Goal: Information Seeking & Learning: Get advice/opinions

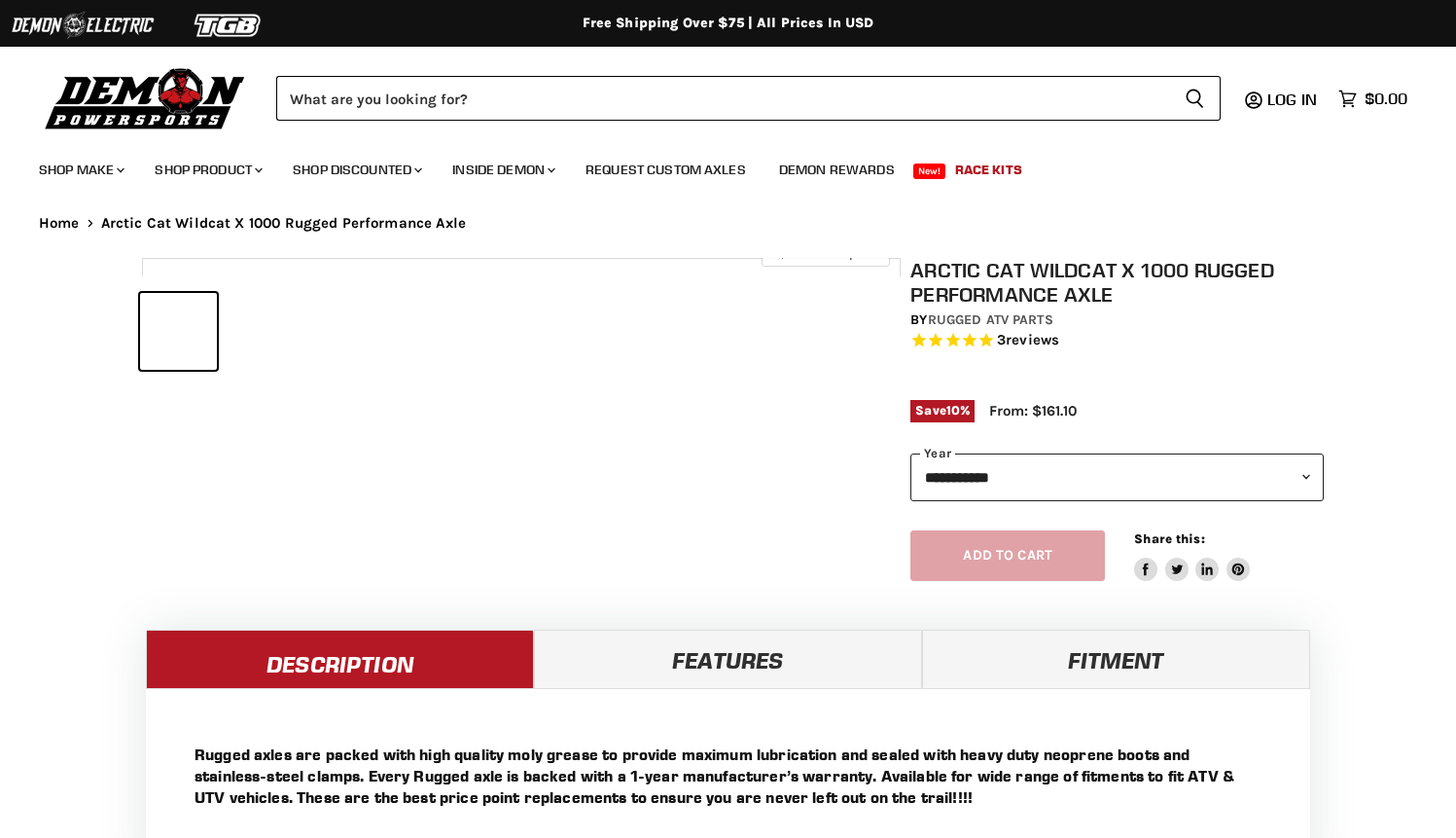
select select "******"
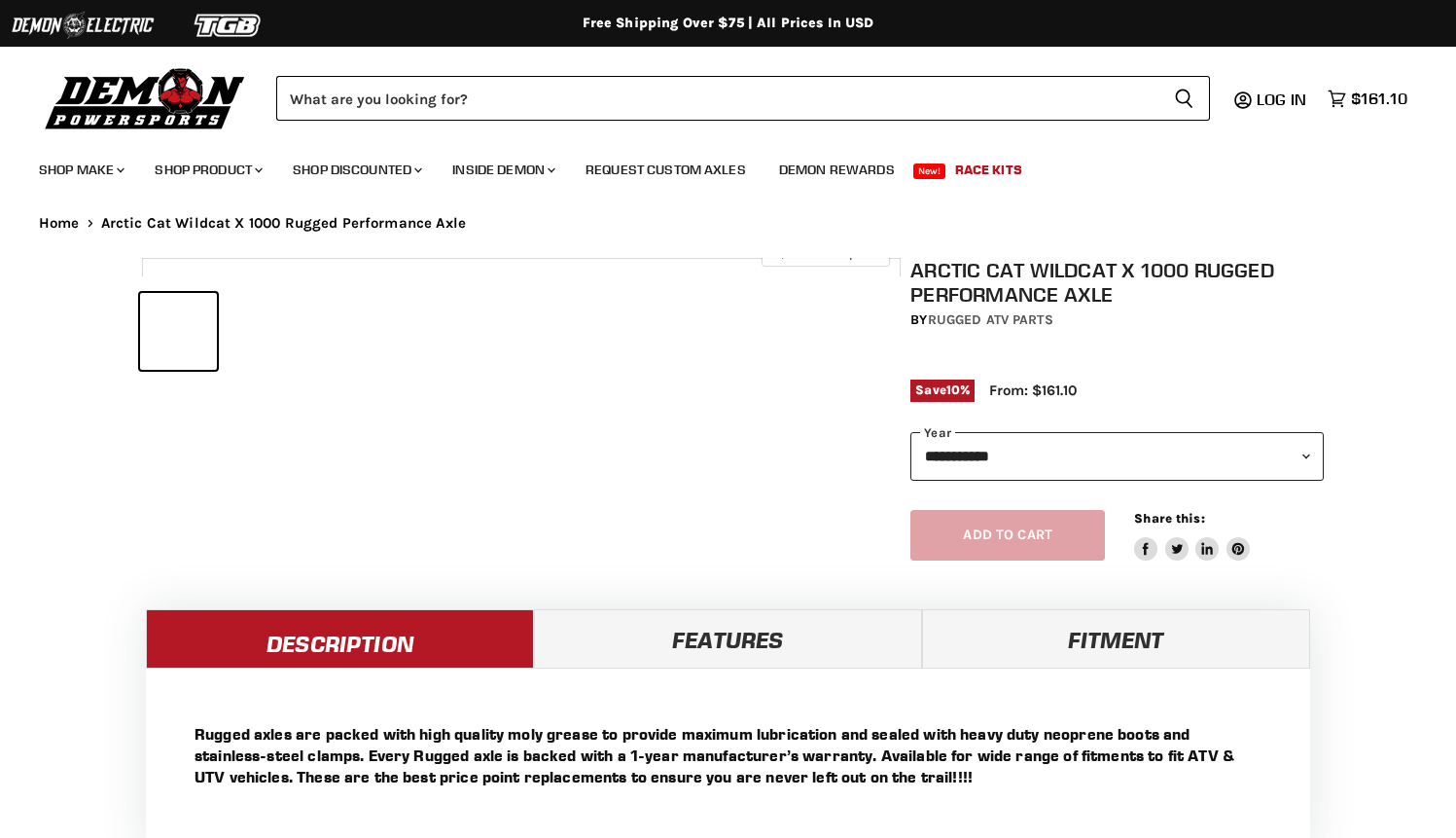
select select "******"
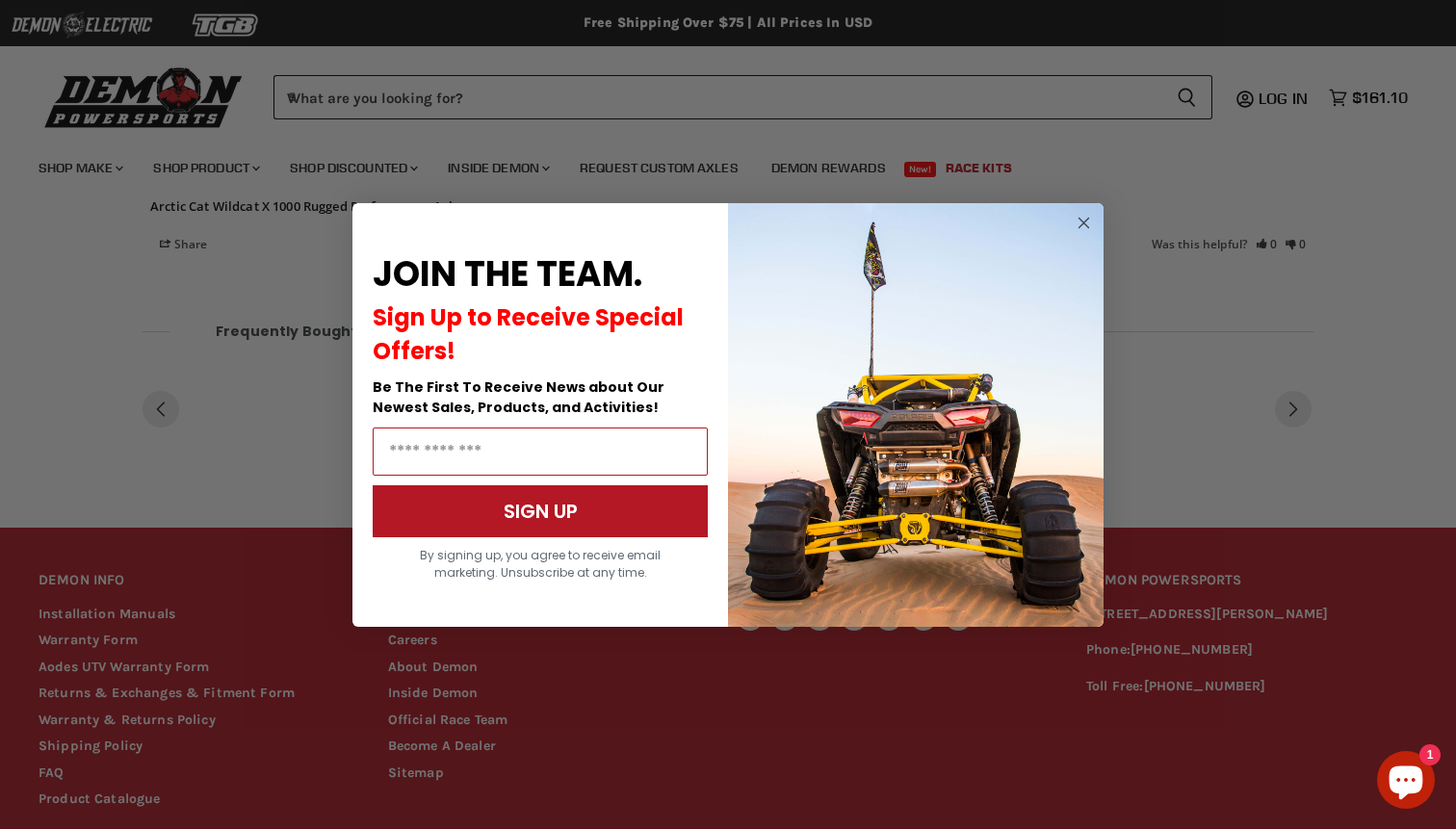
scroll to position [1643, 0]
